Goal: Navigation & Orientation: Find specific page/section

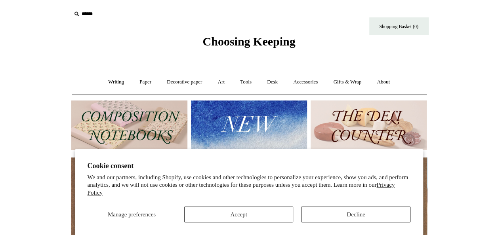
scroll to position [20, 0]
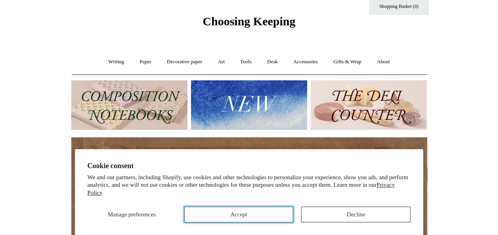
click at [254, 212] on button "Accept" at bounding box center [238, 215] width 109 height 16
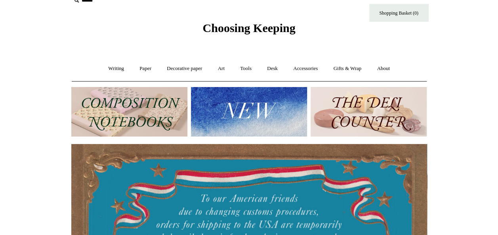
scroll to position [0, 0]
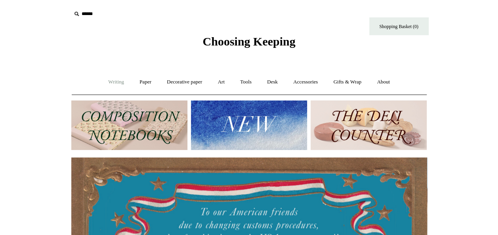
click at [110, 82] on link "Writing +" at bounding box center [116, 82] width 30 height 21
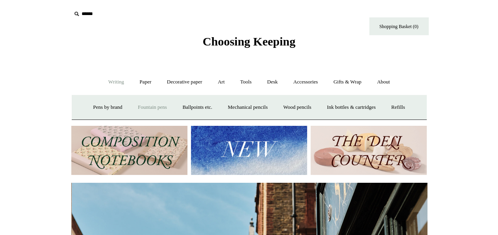
scroll to position [0, 356]
click at [141, 82] on link "Paper +" at bounding box center [145, 82] width 26 height 21
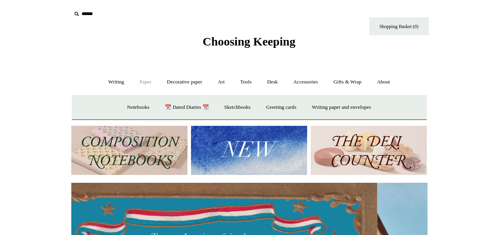
scroll to position [0, 0]
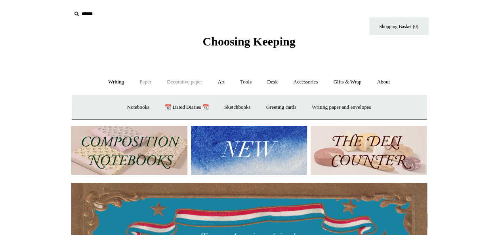
click at [177, 83] on link "Decorative paper +" at bounding box center [185, 82] width 50 height 21
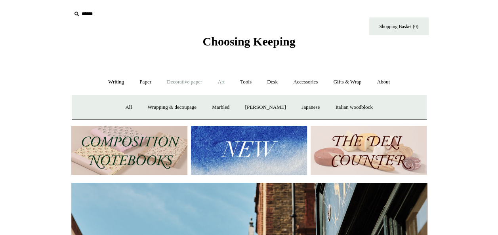
click at [225, 82] on link "Art +" at bounding box center [221, 82] width 21 height 21
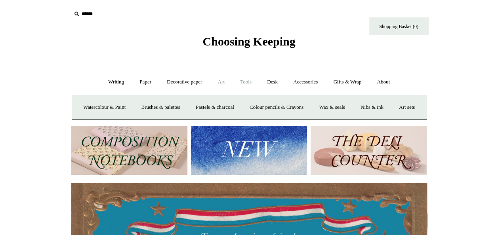
click at [248, 82] on link "Tools +" at bounding box center [246, 82] width 26 height 21
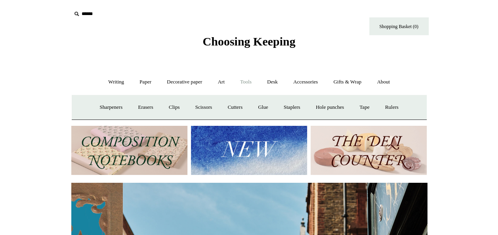
scroll to position [0, 356]
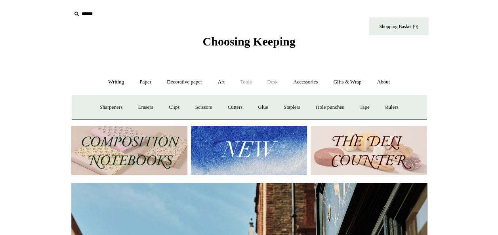
click at [269, 82] on link "Desk +" at bounding box center [272, 82] width 25 height 21
click at [239, 105] on link "Folders" at bounding box center [242, 107] width 30 height 21
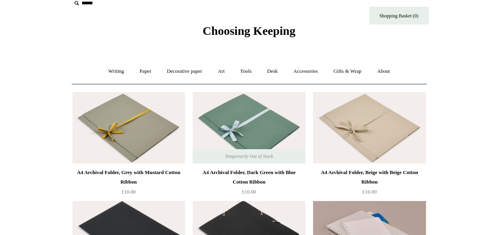
scroll to position [11, 0]
